Goal: Ask a question

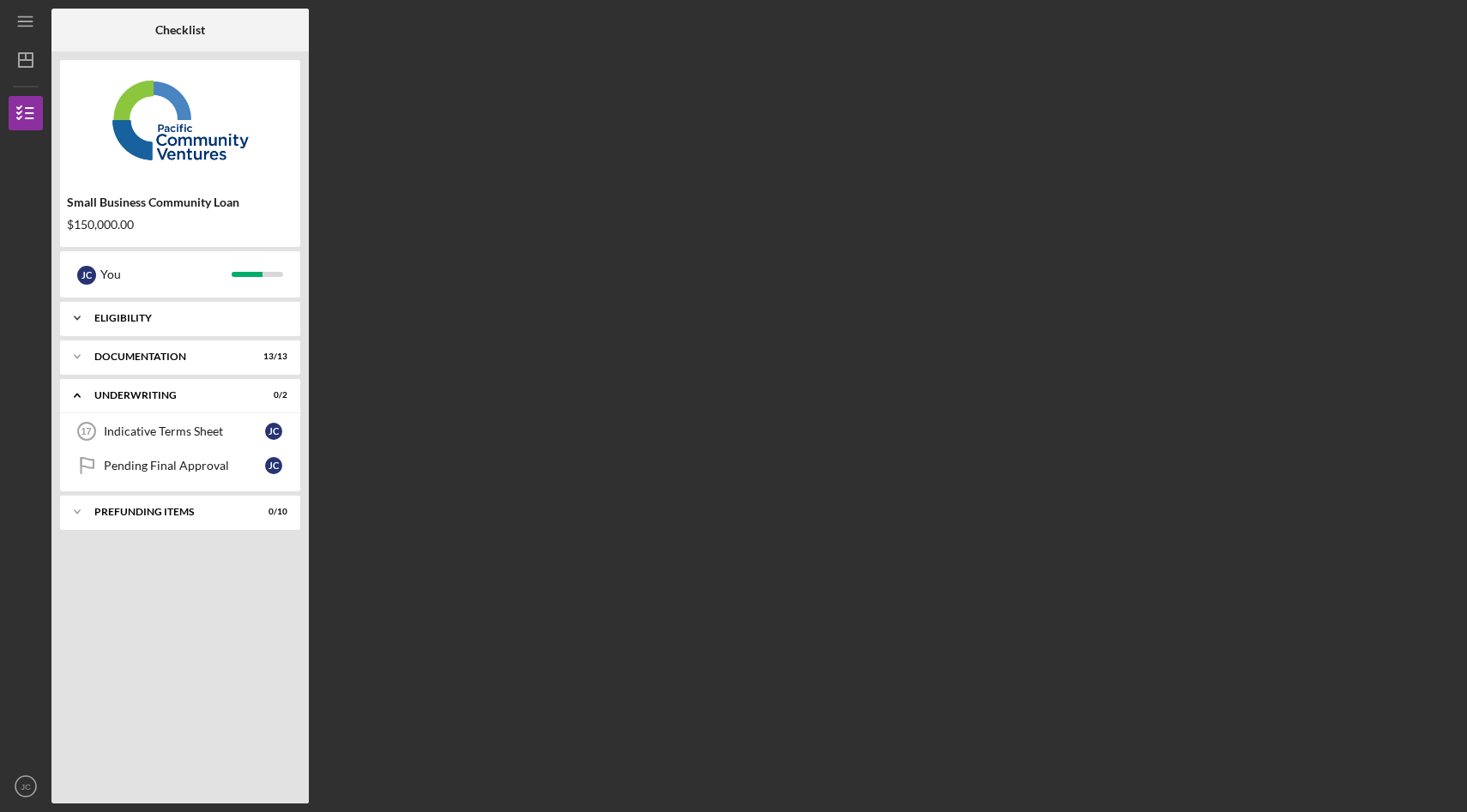
click at [203, 325] on div "Icon/Expander Eligibility 5 / 5" at bounding box center [180, 318] width 241 height 34
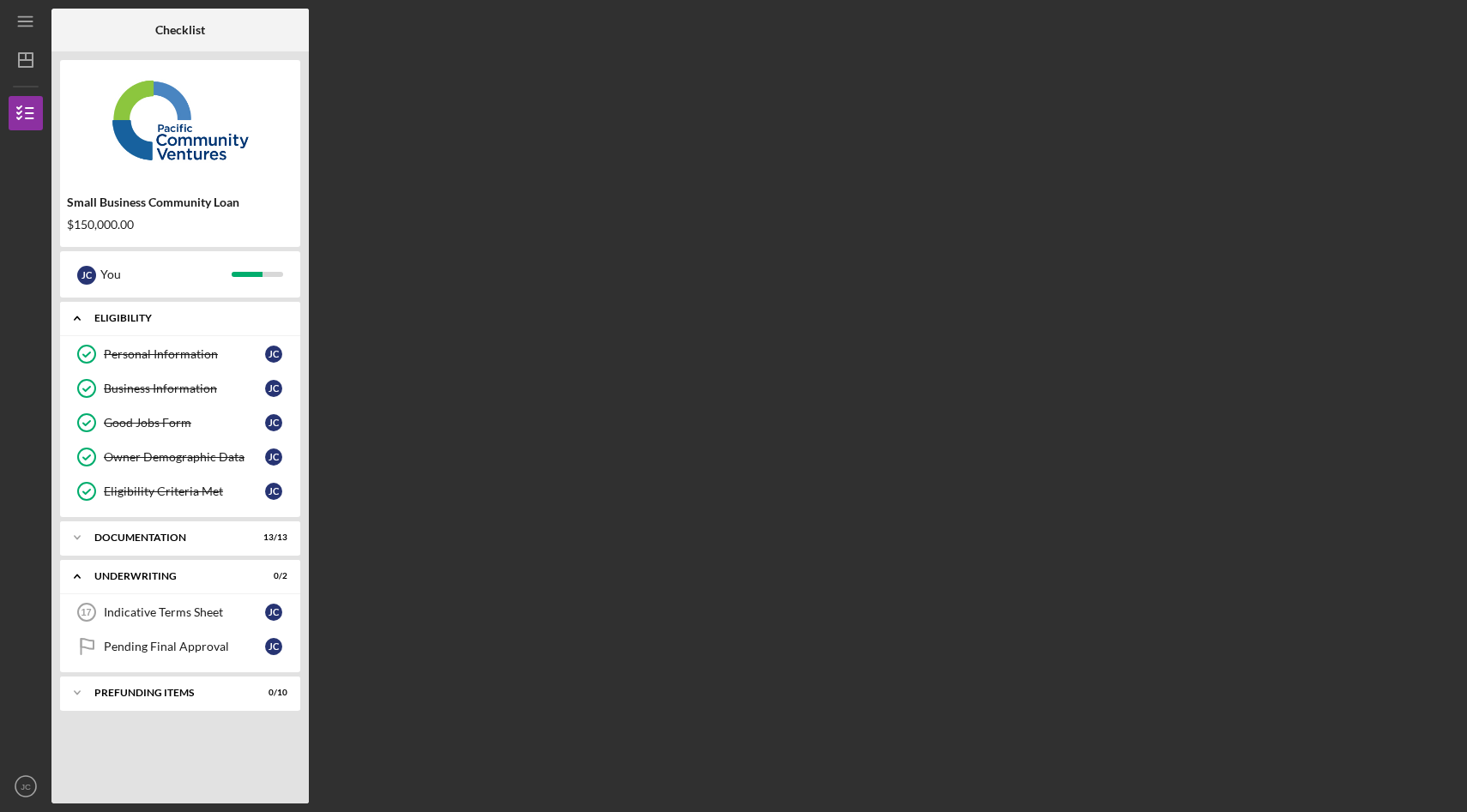
click at [203, 325] on div "Icon/Expander Eligibility 5 / 5" at bounding box center [180, 318] width 241 height 35
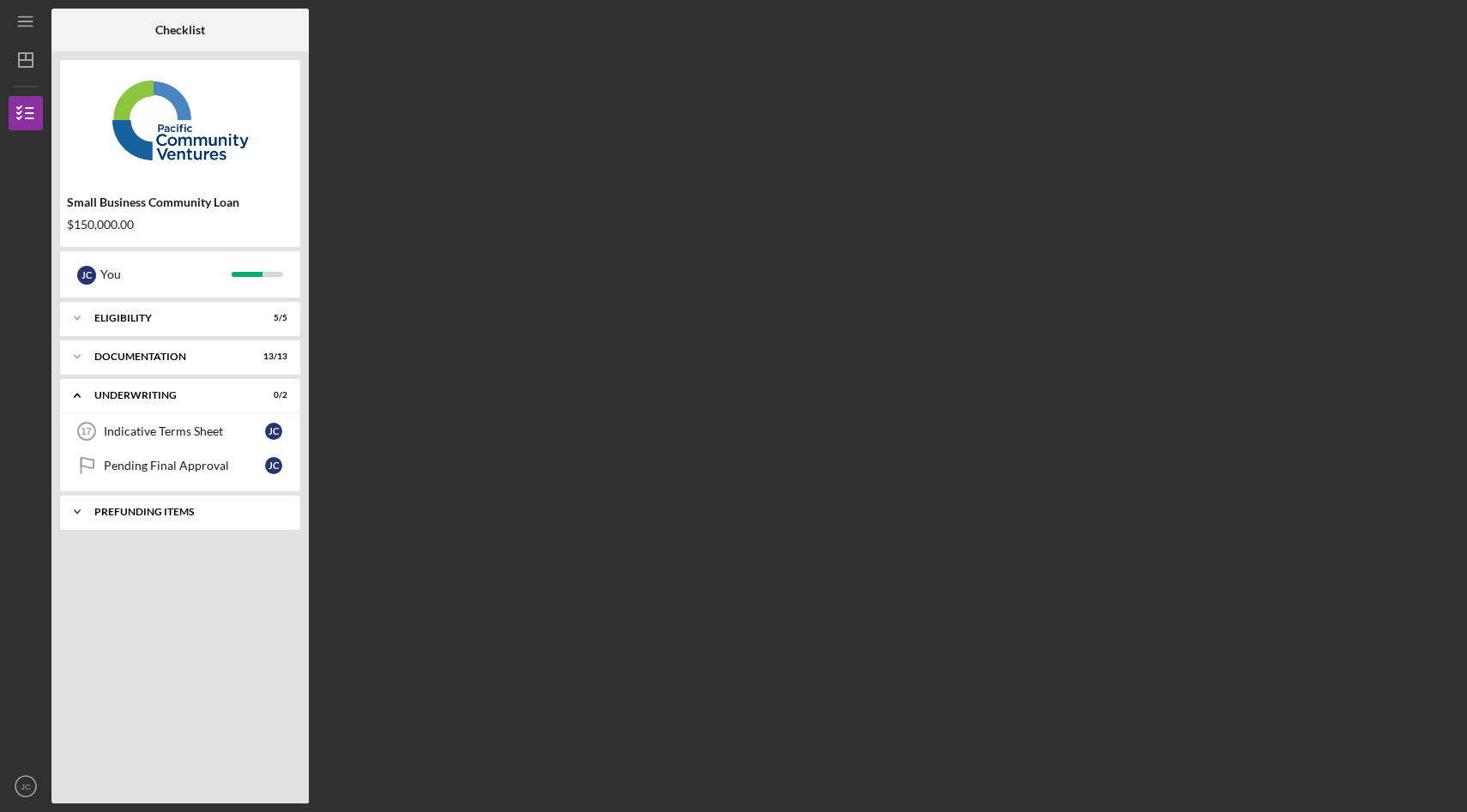
click at [109, 506] on div "Prefunding Items" at bounding box center [186, 511] width 185 height 10
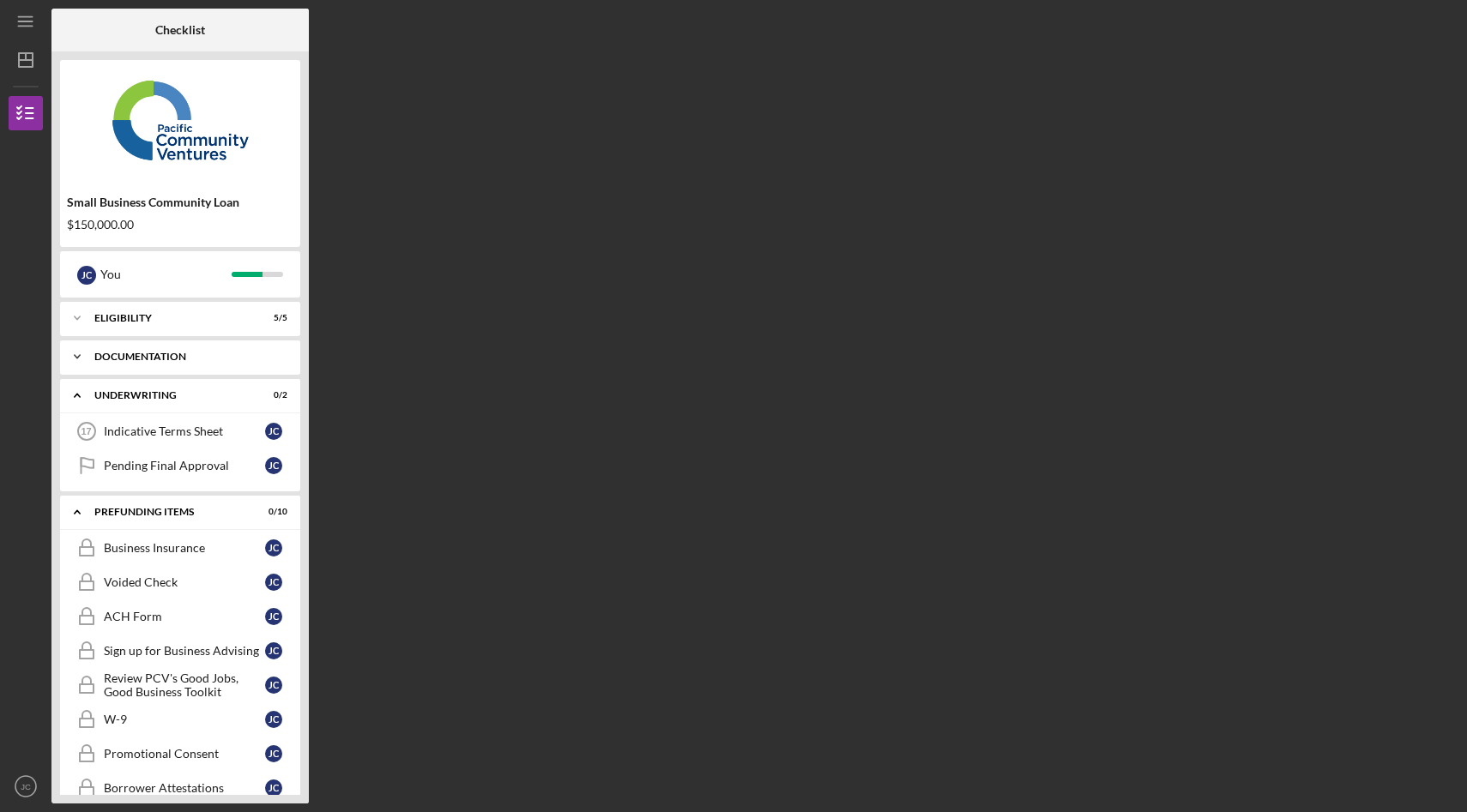
click at [146, 359] on div "Documentation" at bounding box center [186, 356] width 185 height 10
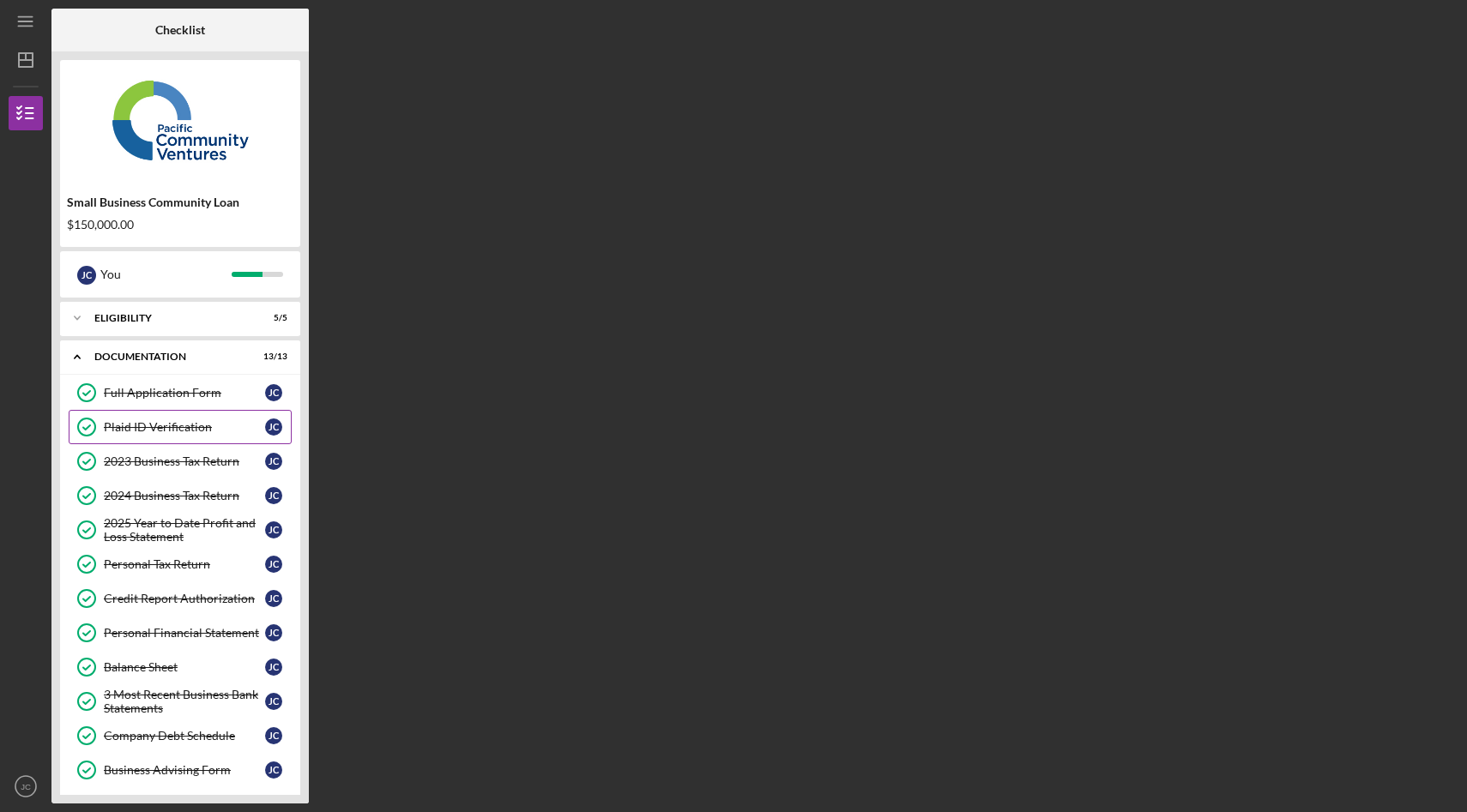
click at [150, 411] on link "Plaid ID Verification Plaid ID Verification [PERSON_NAME]" at bounding box center [180, 427] width 223 height 34
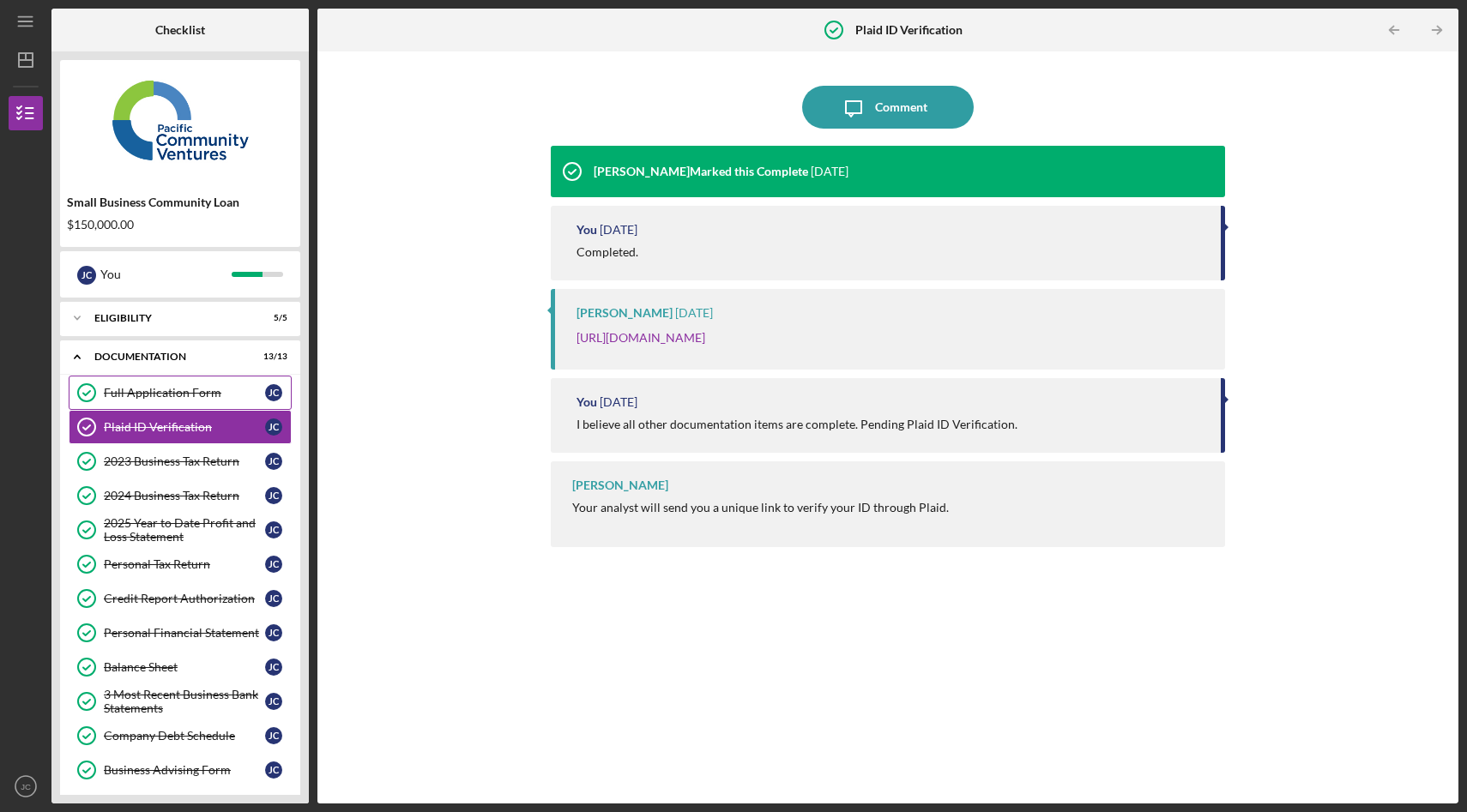
click at [160, 387] on div "Full Application Form" at bounding box center [185, 392] width 161 height 14
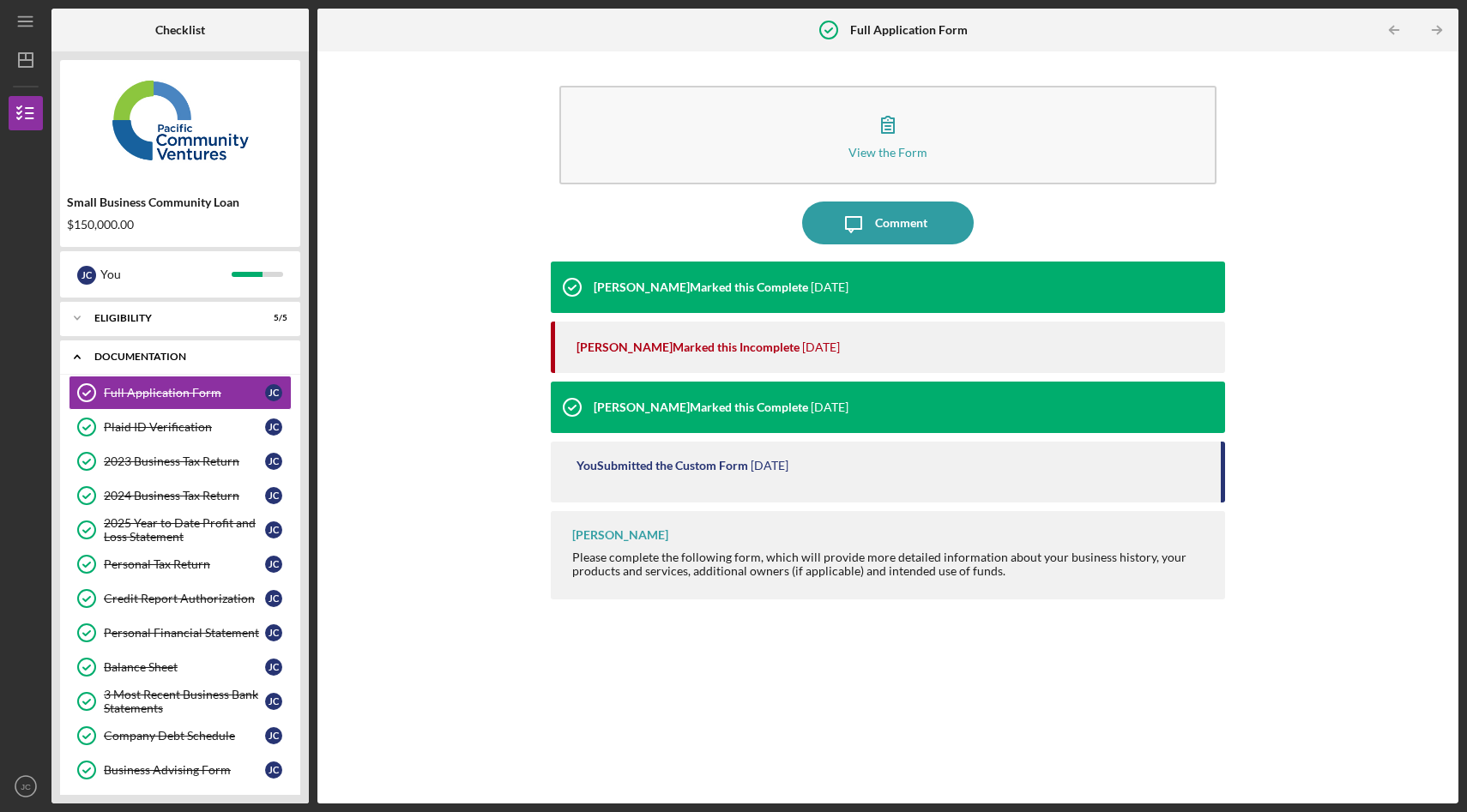
click at [139, 356] on div "Documentation" at bounding box center [186, 356] width 185 height 10
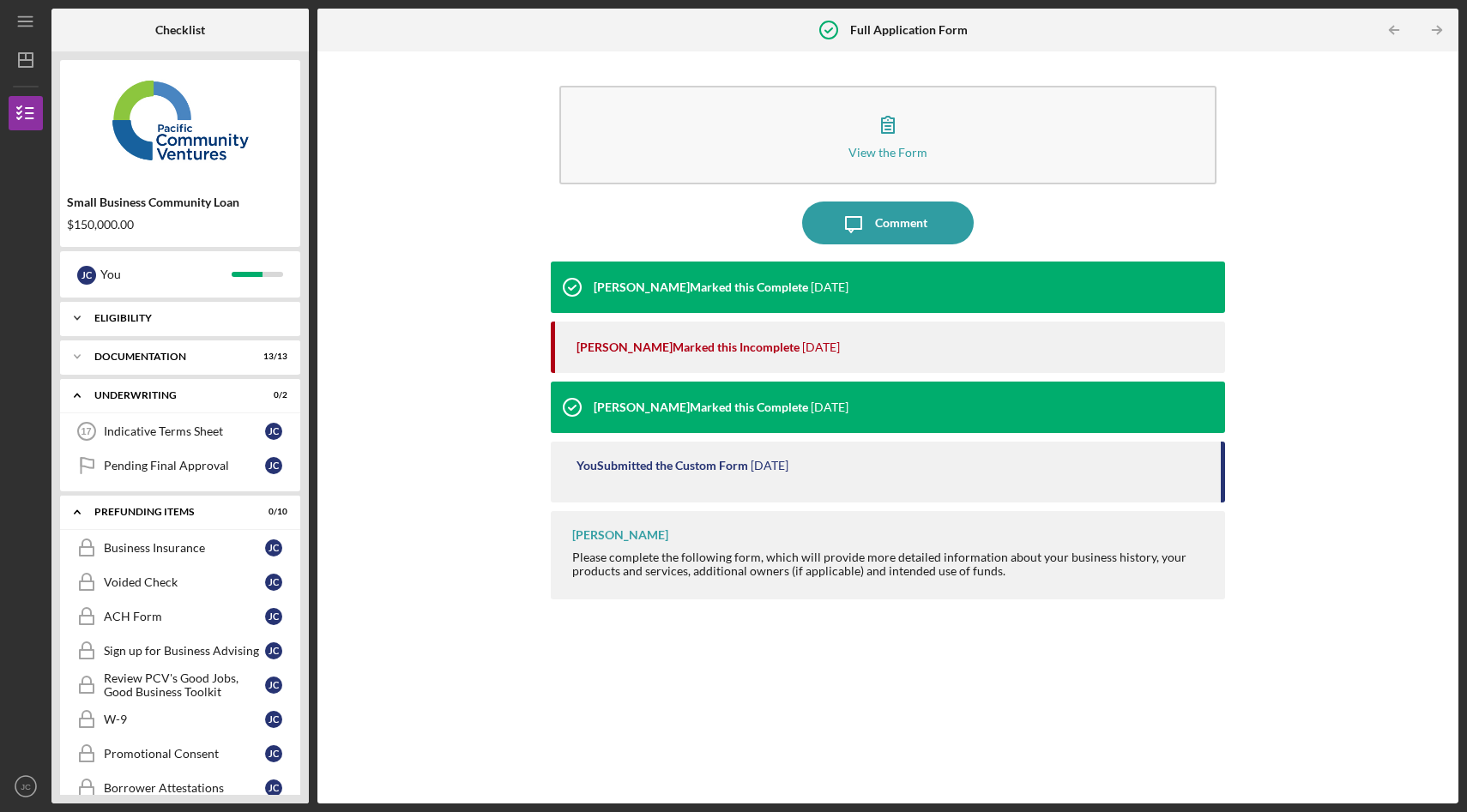
click at [141, 312] on div "Icon/Expander Eligibility 5 / 5" at bounding box center [180, 318] width 241 height 34
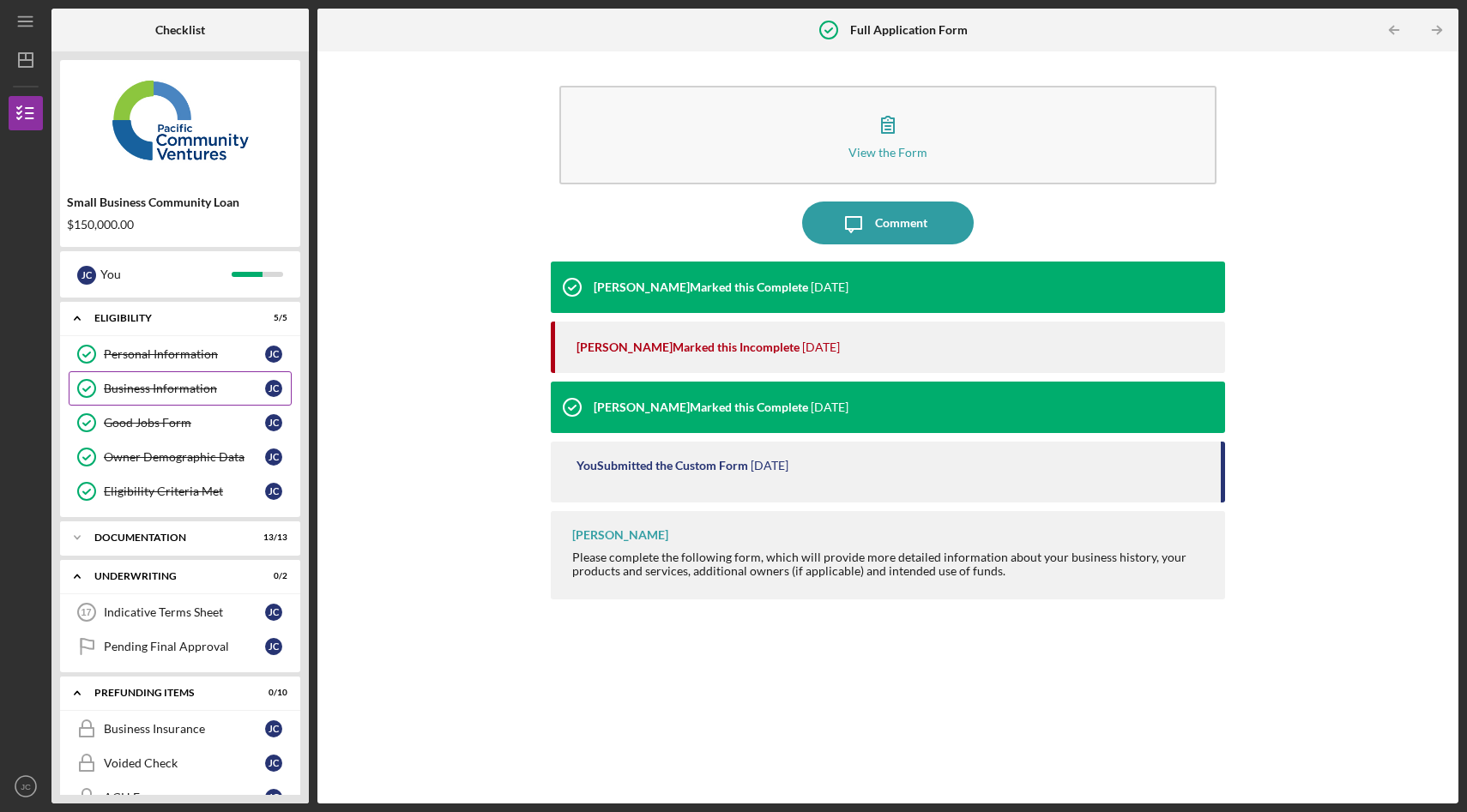
click at [155, 382] on div "Business Information" at bounding box center [185, 388] width 161 height 14
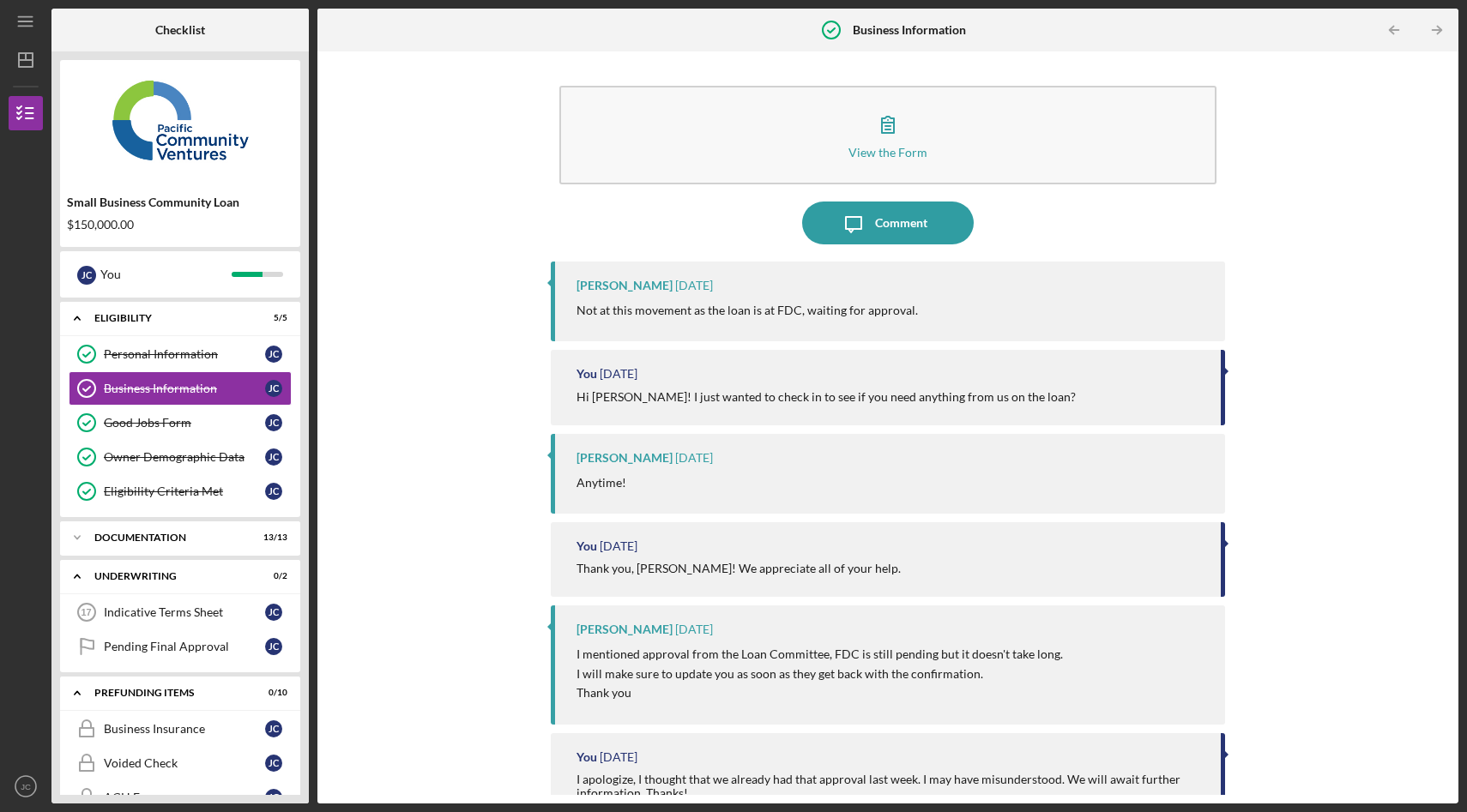
click at [817, 318] on p "Not at this movement as the loan is at FDC, waiting for approval." at bounding box center [746, 310] width 341 height 19
click at [885, 229] on div "Comment" at bounding box center [901, 222] width 52 height 42
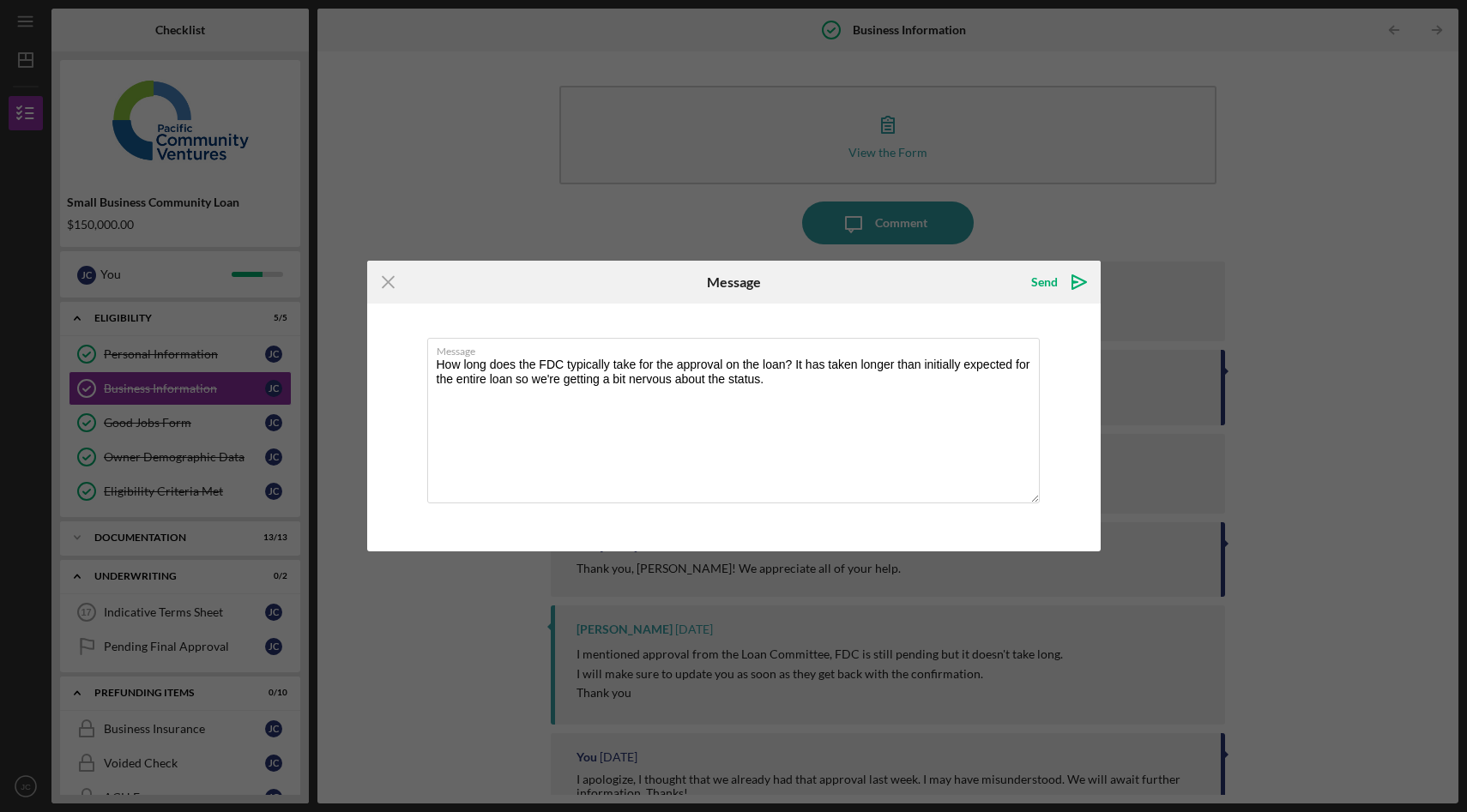
type textarea "How long does the FDC typically take for the approval on the loan? It has taken…"
click at [921, 282] on div "Send Icon/icon-invite-send" at bounding box center [978, 281] width 244 height 42
click at [808, 379] on textarea "How long does the FDC typically take for the approval on the loan? It has taken…" at bounding box center [733, 420] width 612 height 165
click at [1058, 291] on icon "Icon/icon-invite-send" at bounding box center [1078, 281] width 43 height 42
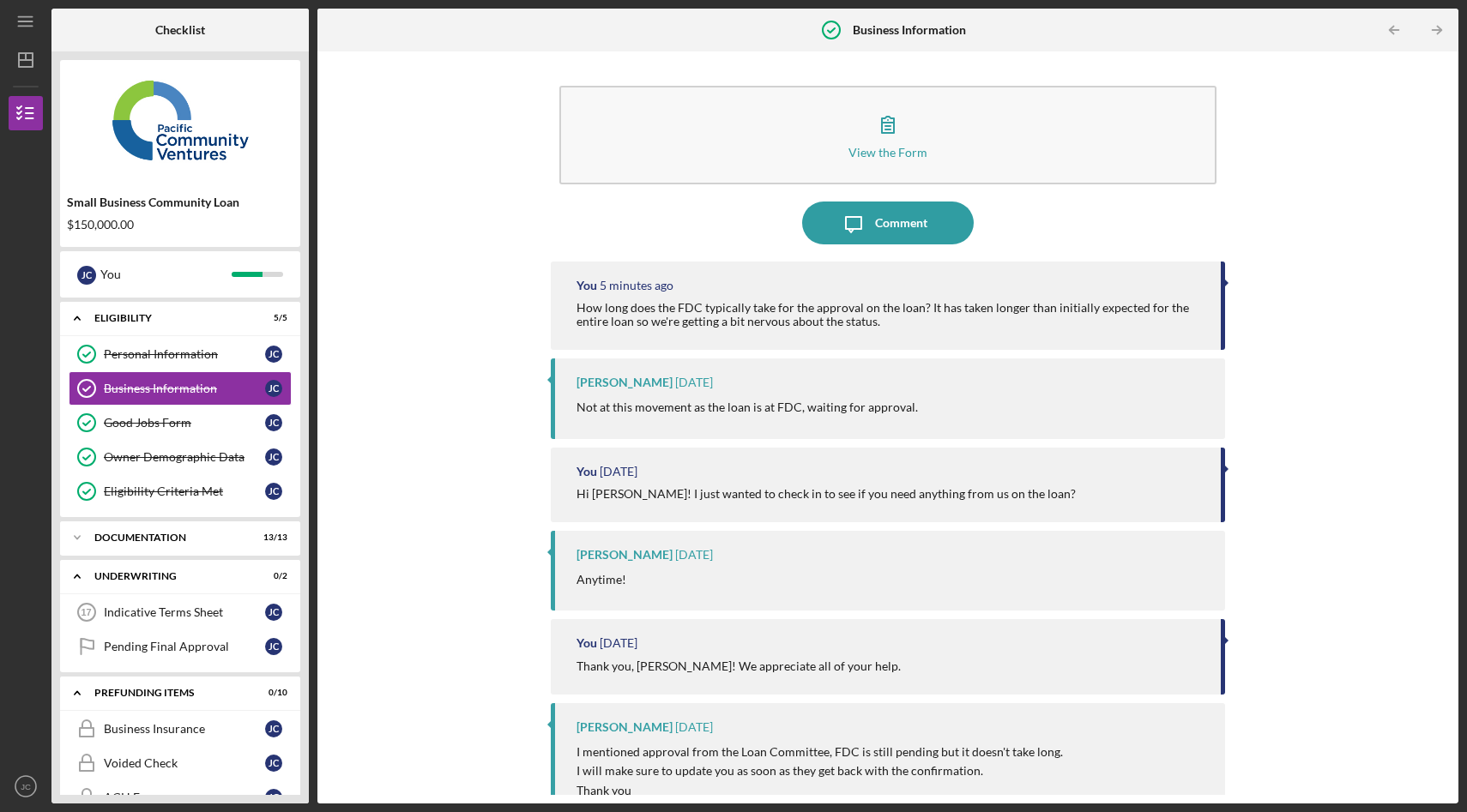
click at [447, 440] on div "View the Form Form Icon/Message Comment You 5 minutes ago How long does the FDC…" at bounding box center [887, 427] width 1123 height 735
